Goal: Information Seeking & Learning: Learn about a topic

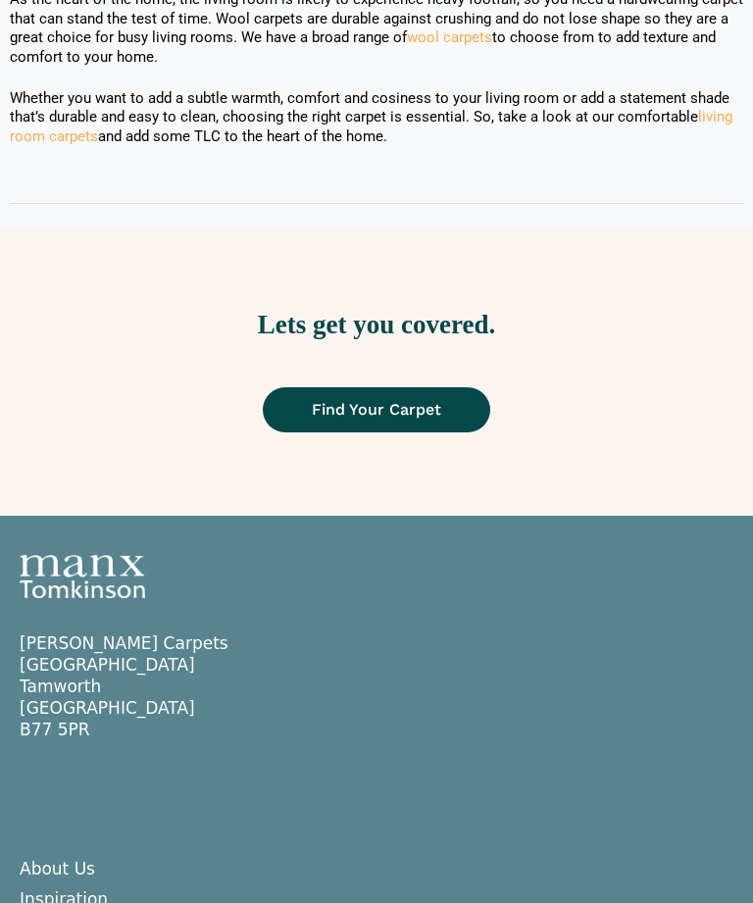
scroll to position [2988, 0]
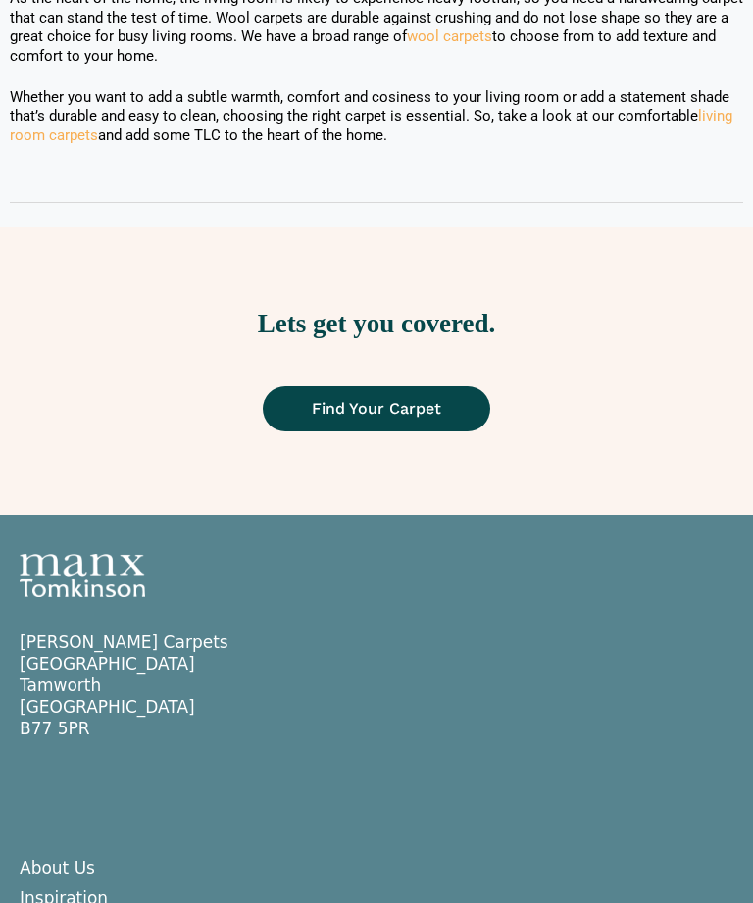
click at [364, 402] on span "Find Your Carpet" at bounding box center [376, 410] width 129 height 16
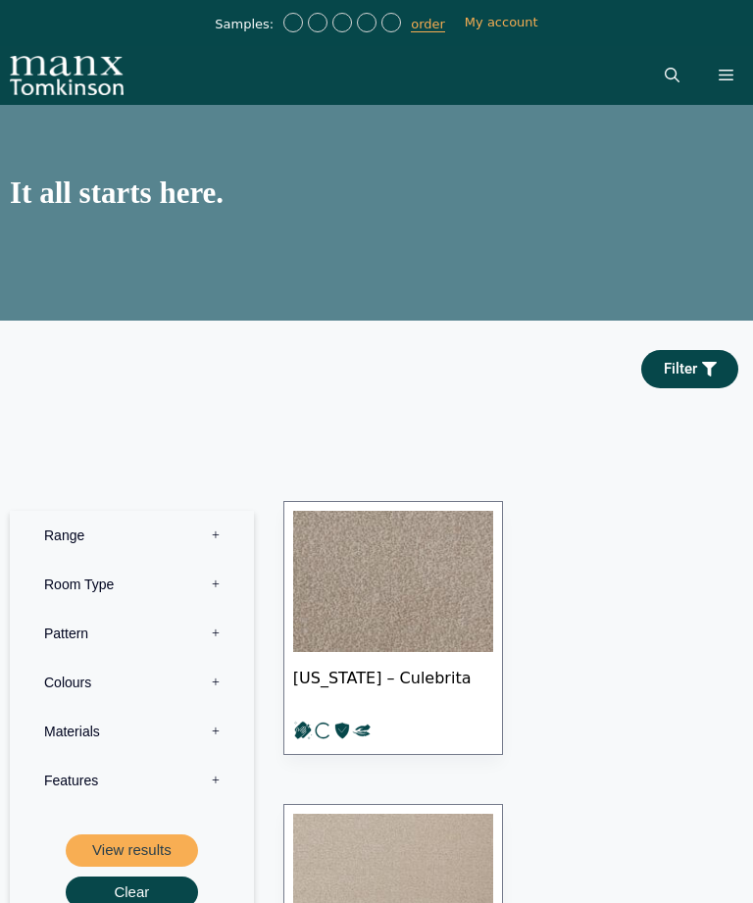
click at [225, 609] on label "Room Type 0" at bounding box center [132, 584] width 215 height 49
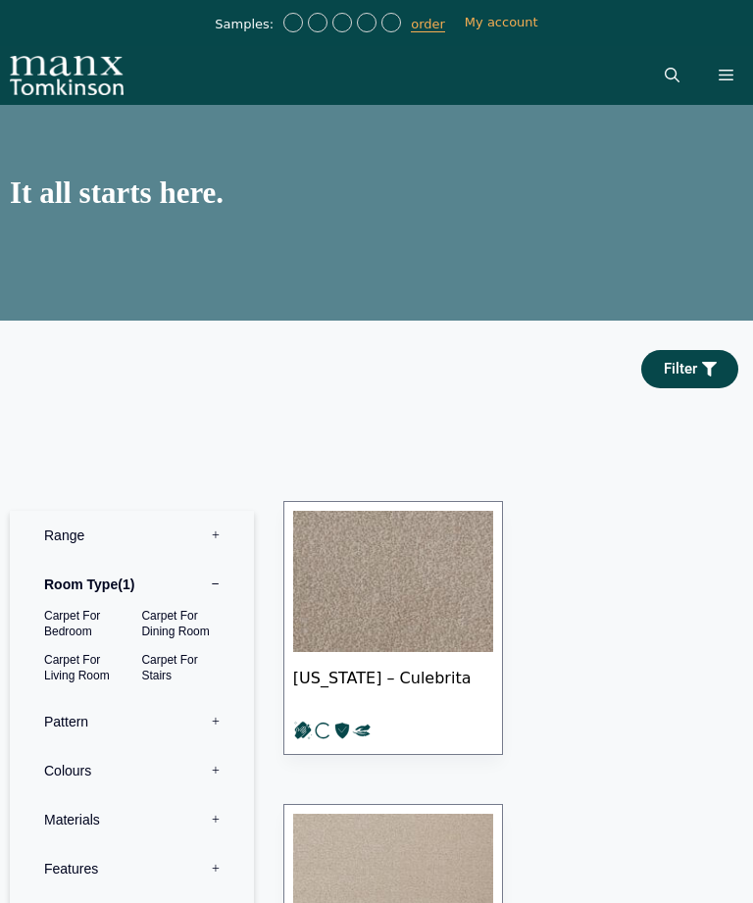
scroll to position [40, 0]
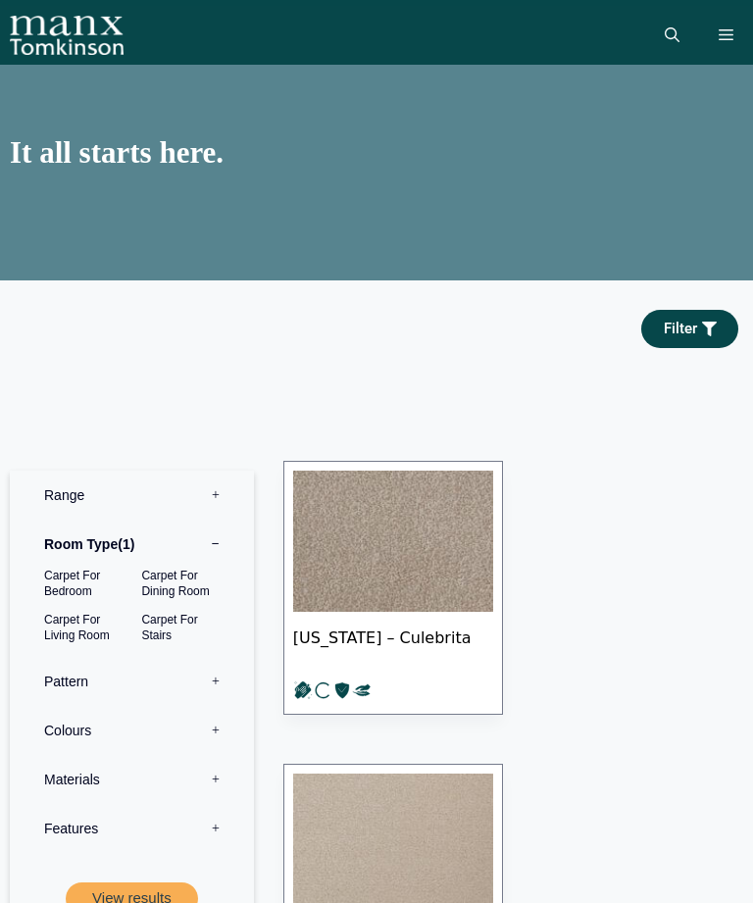
click at [224, 755] on label "Colours 0" at bounding box center [132, 730] width 215 height 49
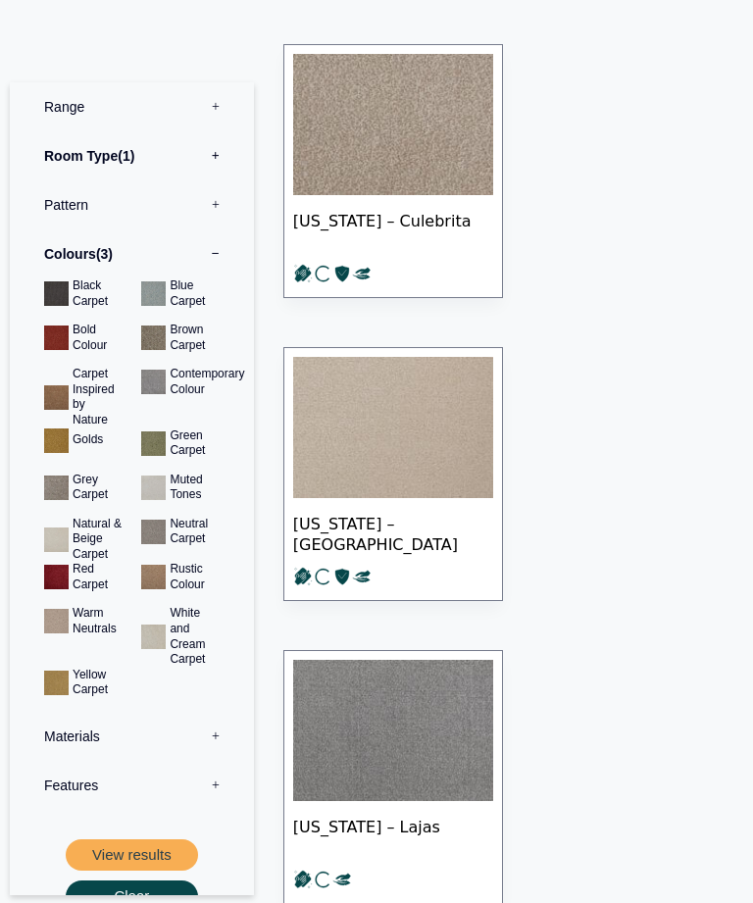
scroll to position [459, 0]
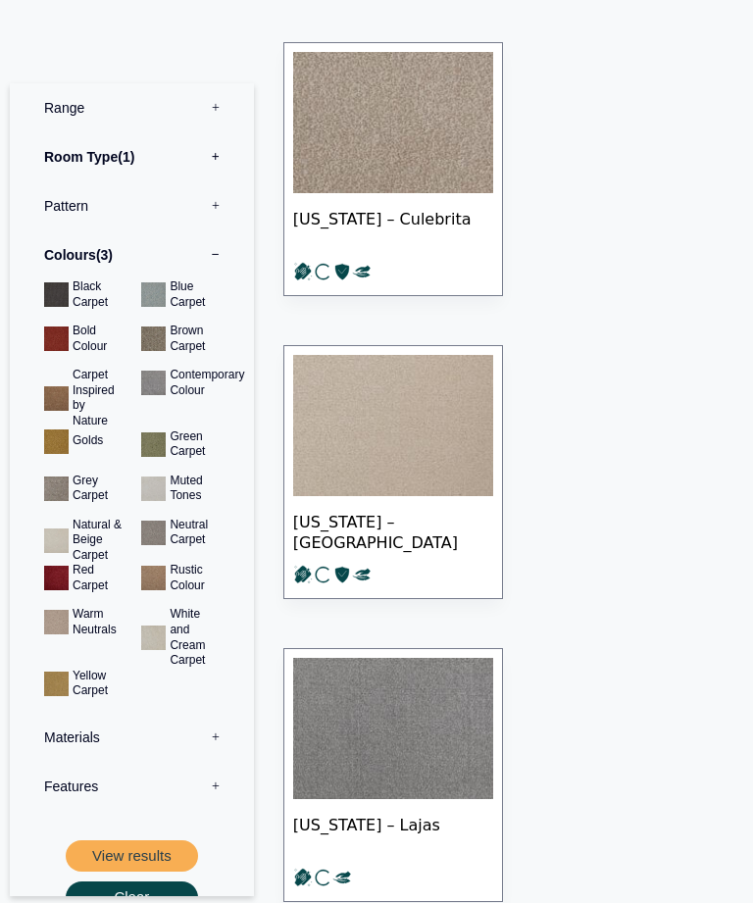
click at [159, 850] on button "View results" at bounding box center [132, 856] width 132 height 32
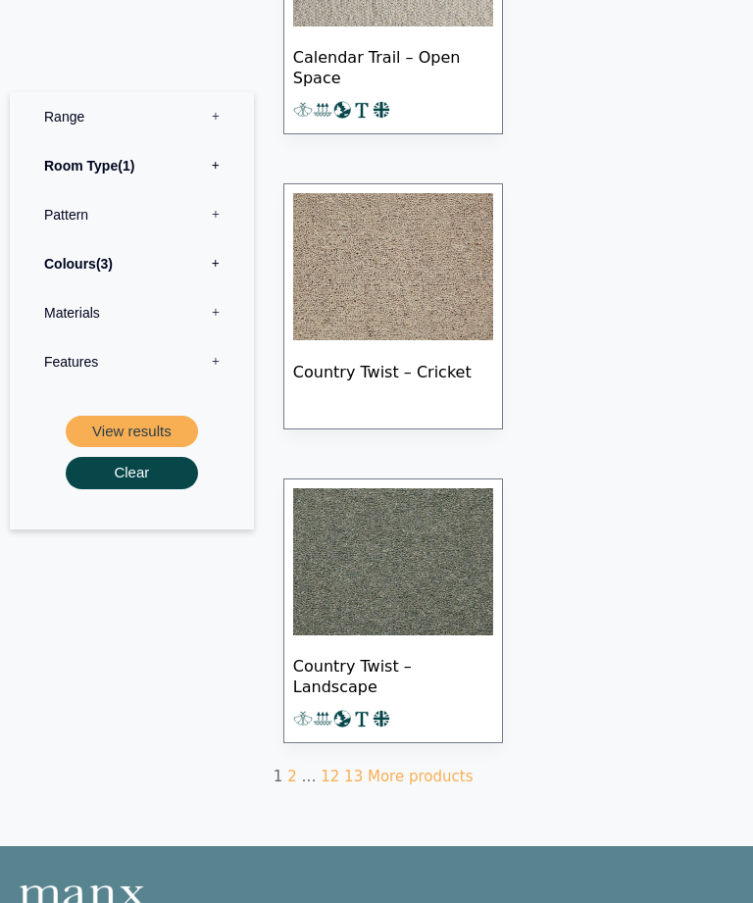
scroll to position [3612, 0]
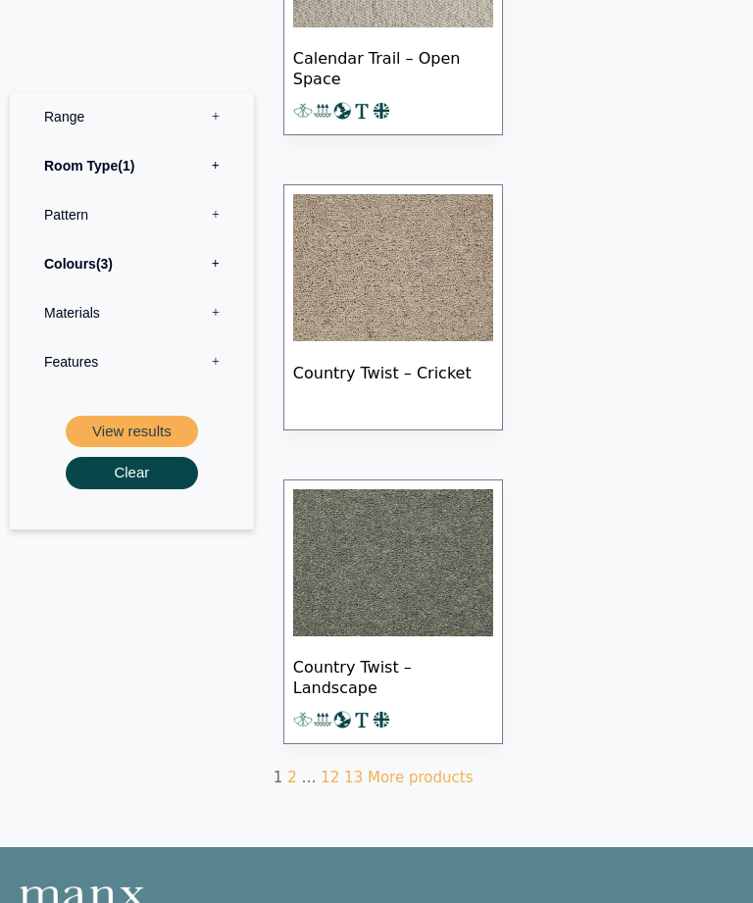
click at [397, 769] on link "More products" at bounding box center [420, 778] width 105 height 18
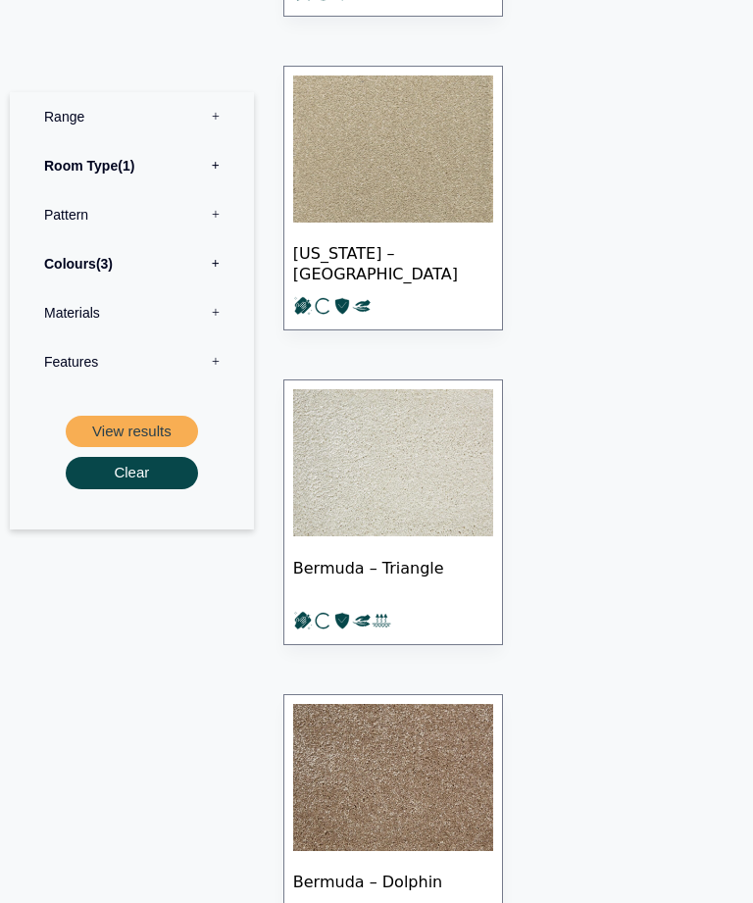
scroll to position [2160, 0]
click at [455, 495] on img at bounding box center [393, 462] width 200 height 147
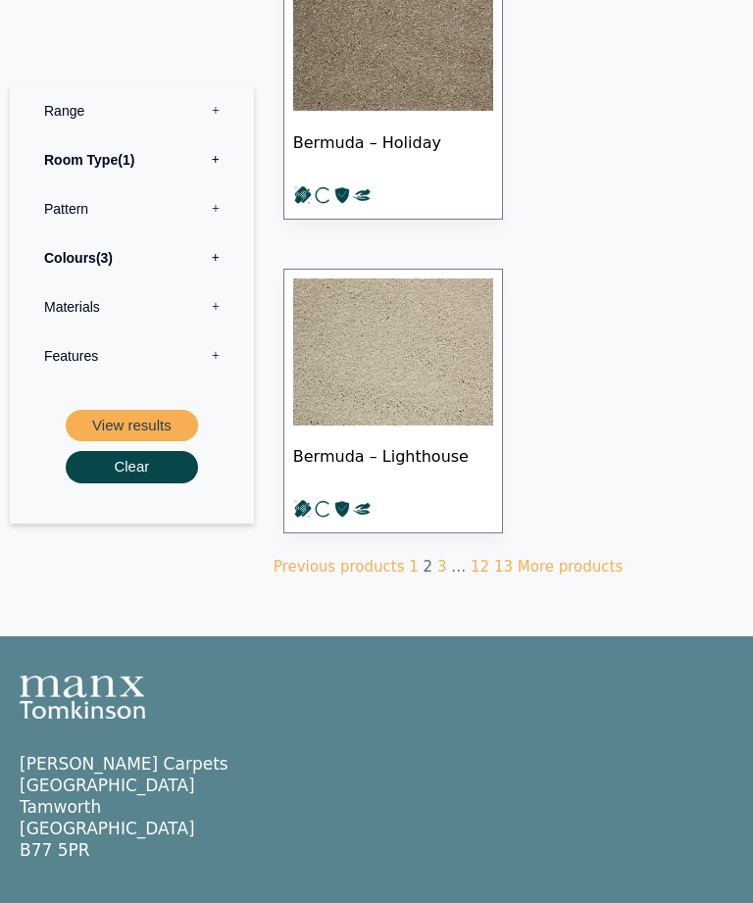
scroll to position [3848, 0]
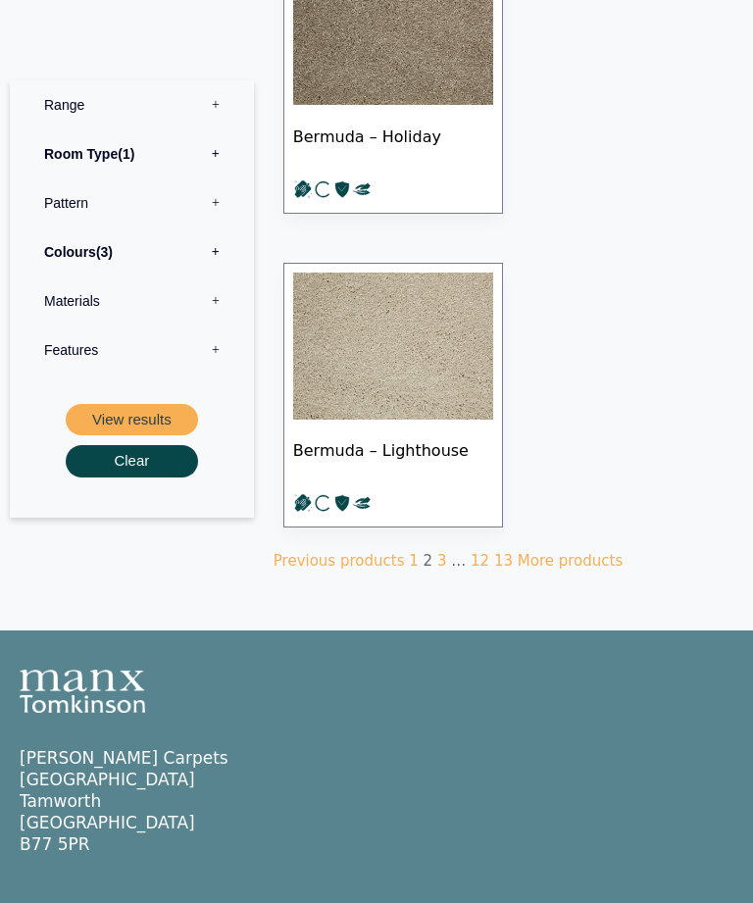
click at [552, 552] on link "More products" at bounding box center [570, 561] width 105 height 18
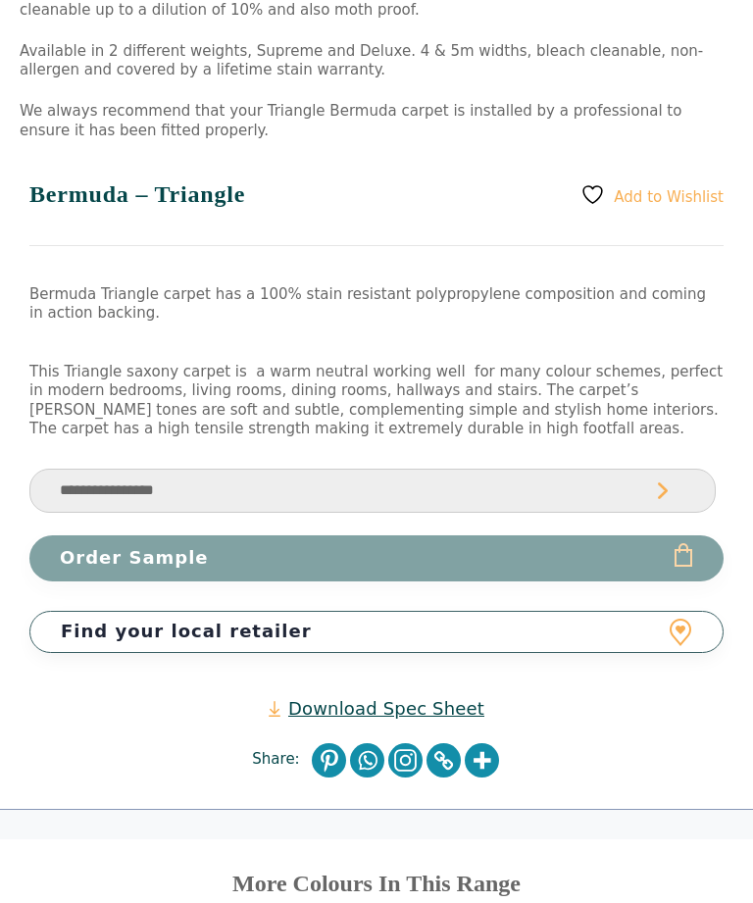
scroll to position [1281, 0]
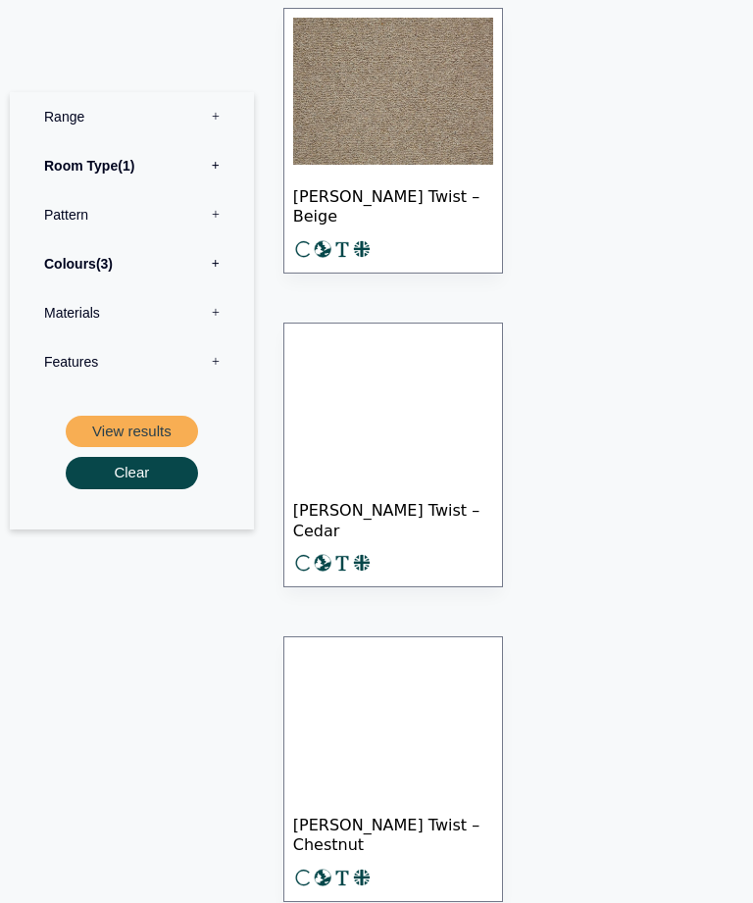
scroll to position [1904, 0]
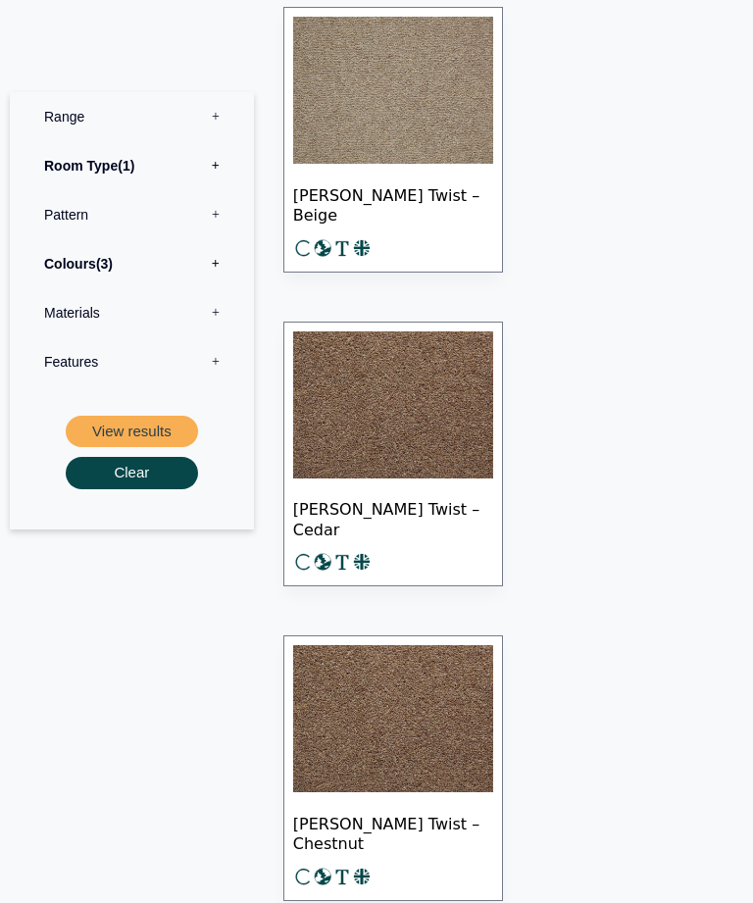
click at [223, 274] on label "Colours 3" at bounding box center [132, 263] width 215 height 49
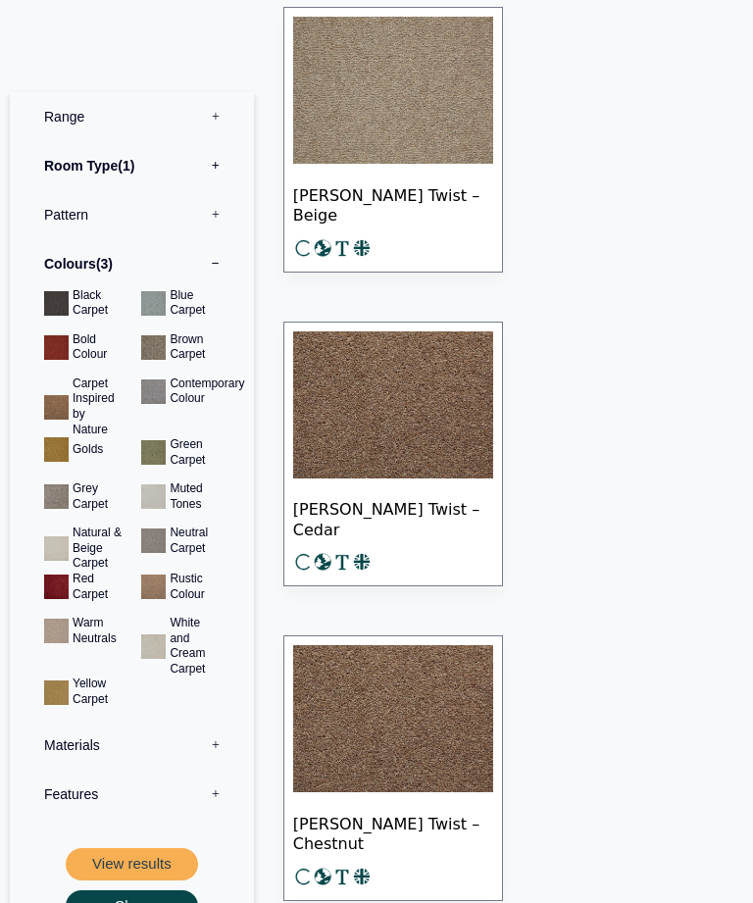
click at [177, 852] on button "View results" at bounding box center [132, 865] width 132 height 32
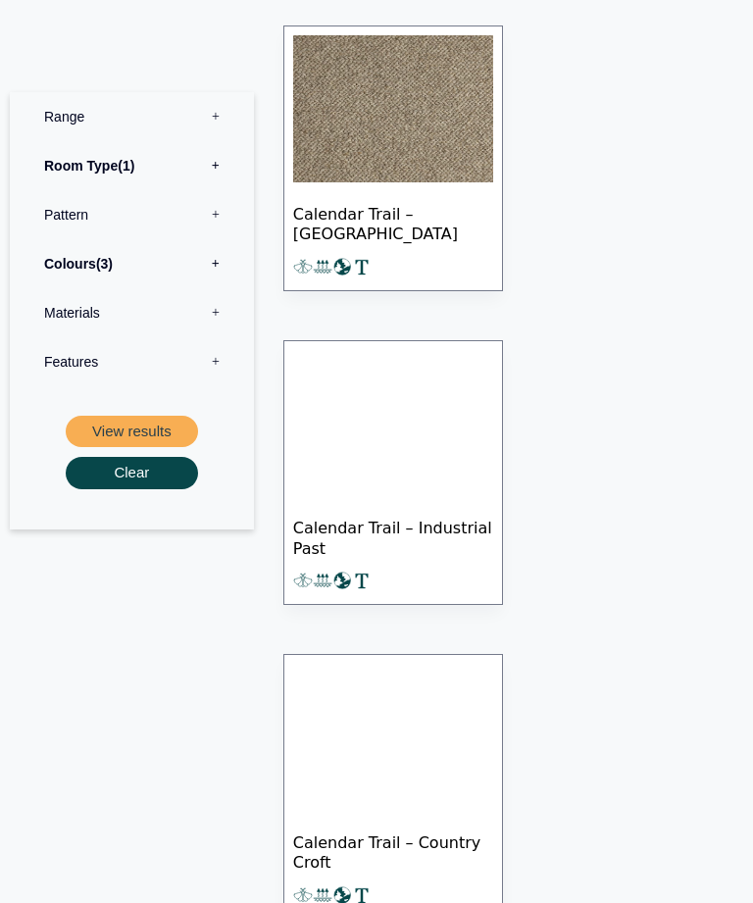
scroll to position [2478, 0]
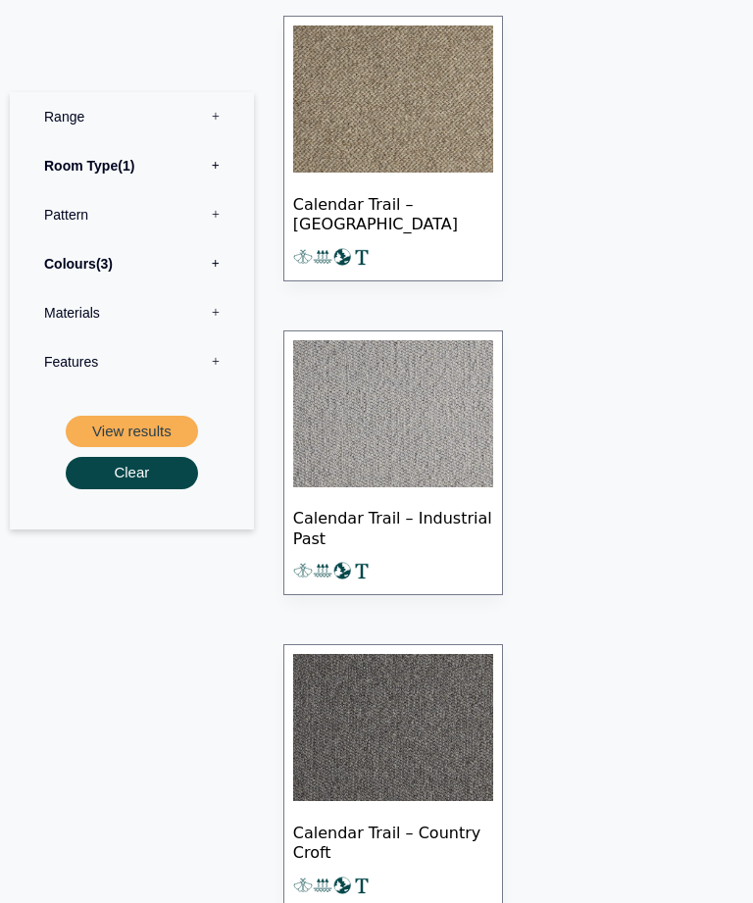
click at [469, 455] on img at bounding box center [393, 414] width 200 height 147
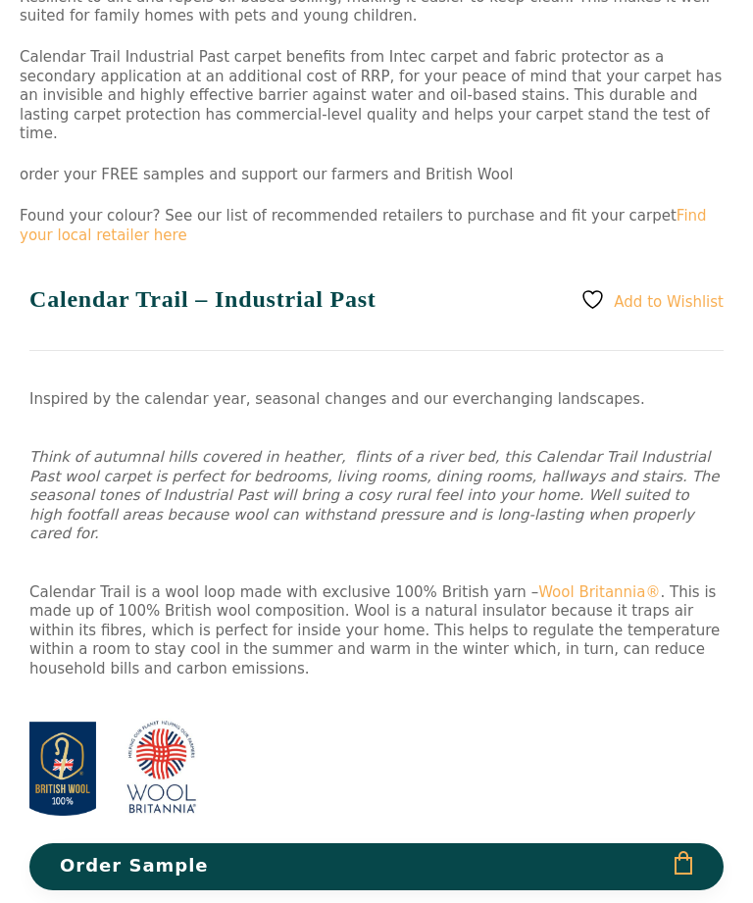
scroll to position [1077, 0]
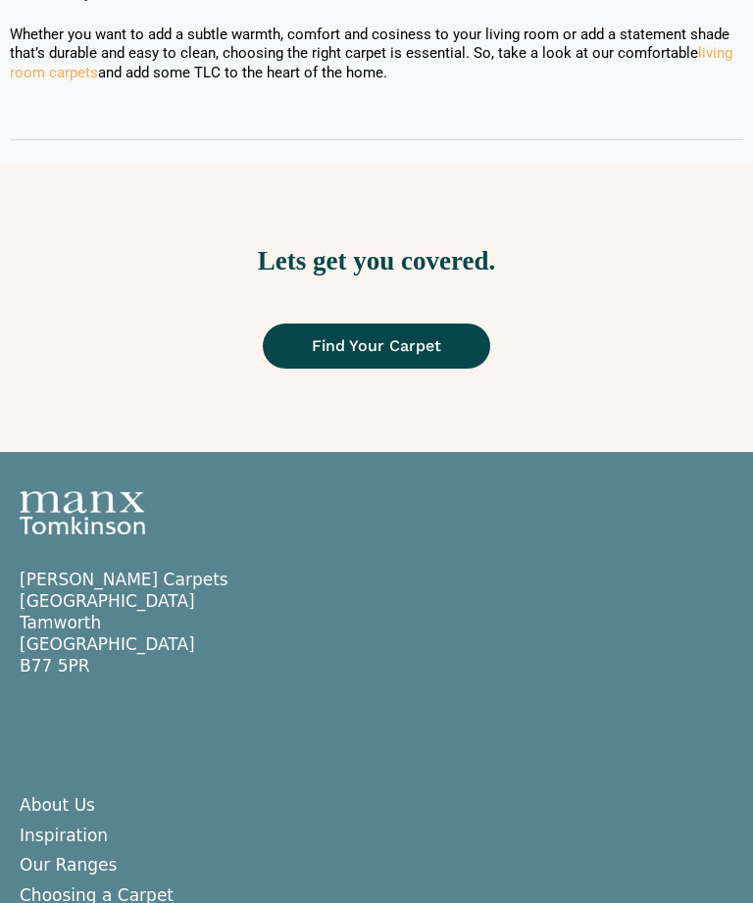
scroll to position [3052, 0]
